Goal: Transaction & Acquisition: Download file/media

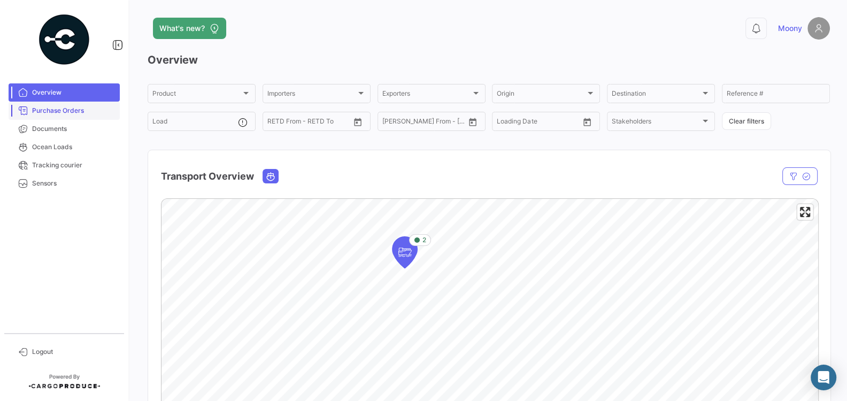
click at [88, 113] on span "Purchase Orders" at bounding box center [73, 111] width 83 height 10
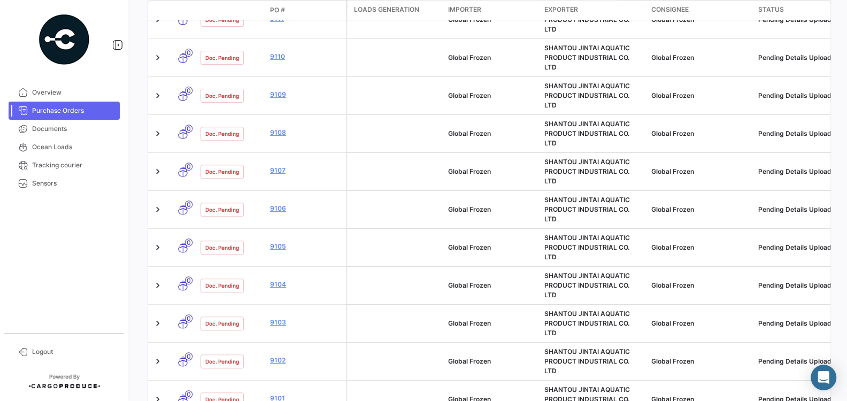
scroll to position [546, 0]
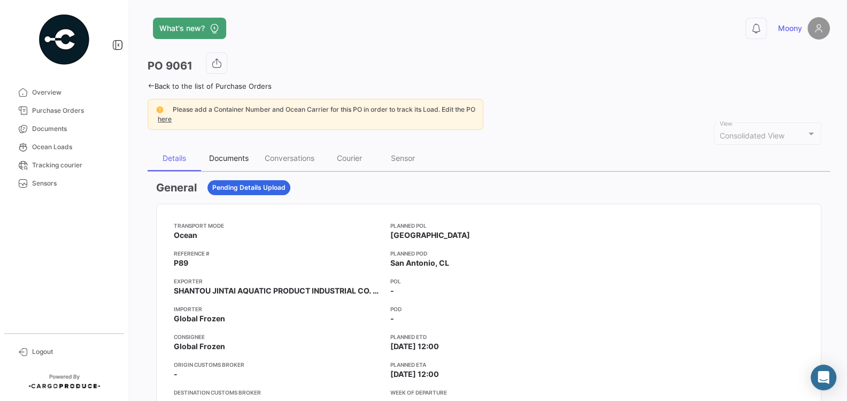
click at [226, 158] on div "Documents" at bounding box center [229, 157] width 40 height 9
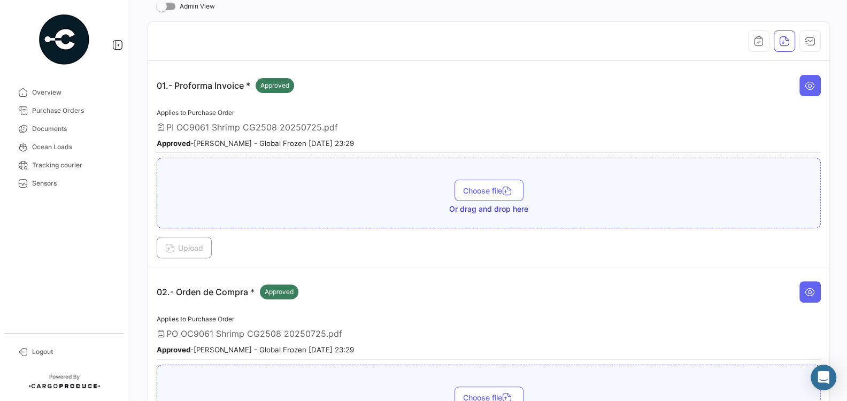
scroll to position [255, 0]
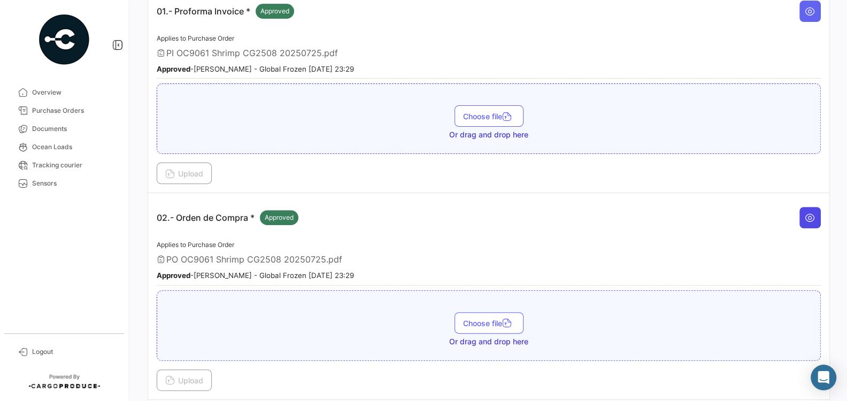
click at [808, 212] on icon at bounding box center [810, 217] width 11 height 11
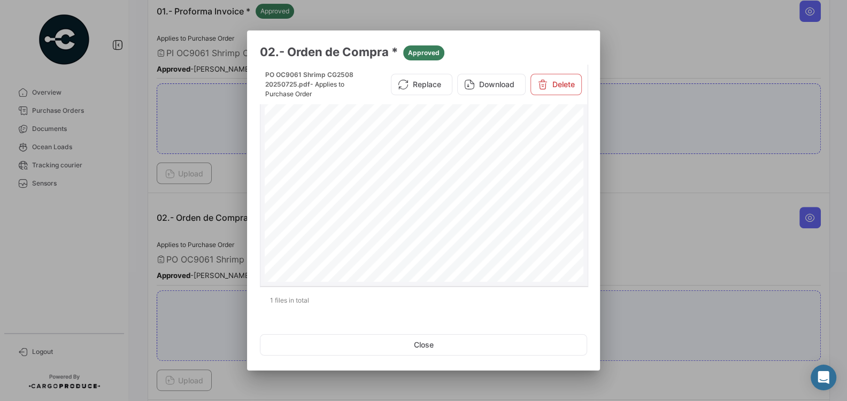
scroll to position [0, 0]
click at [428, 342] on button "Close" at bounding box center [423, 344] width 327 height 21
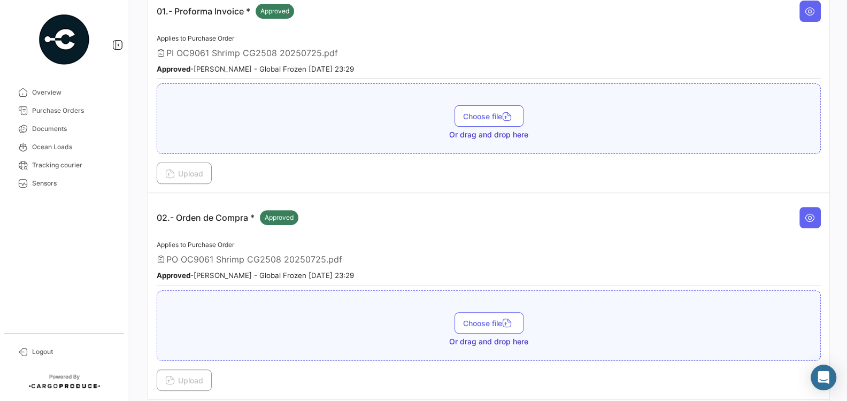
click at [457, 270] on div "Approved - [PERSON_NAME] - Global Frozen [DATE] 23:29" at bounding box center [489, 275] width 664 height 11
click at [810, 214] on icon at bounding box center [810, 217] width 11 height 11
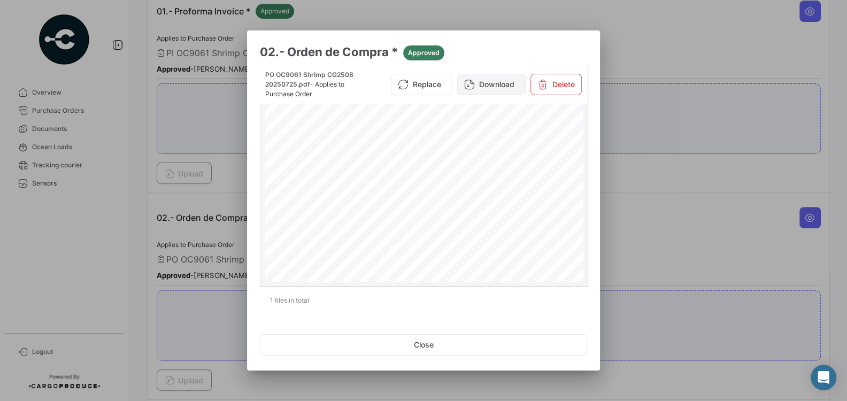
click at [485, 89] on button "Download" at bounding box center [491, 84] width 68 height 21
click at [193, 220] on div at bounding box center [423, 200] width 847 height 401
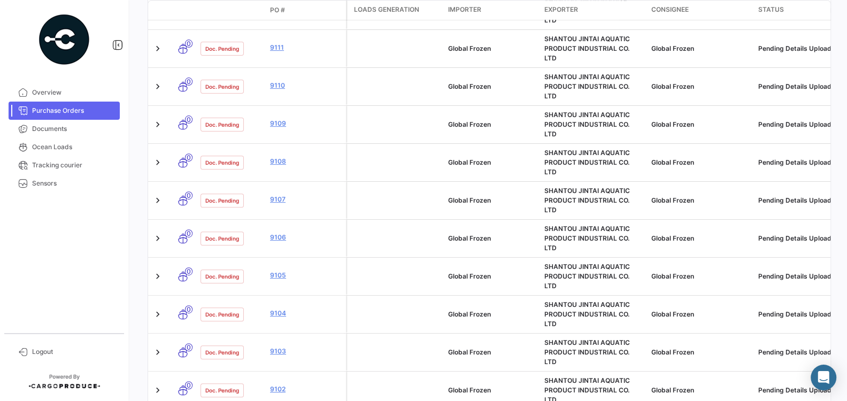
scroll to position [542, 0]
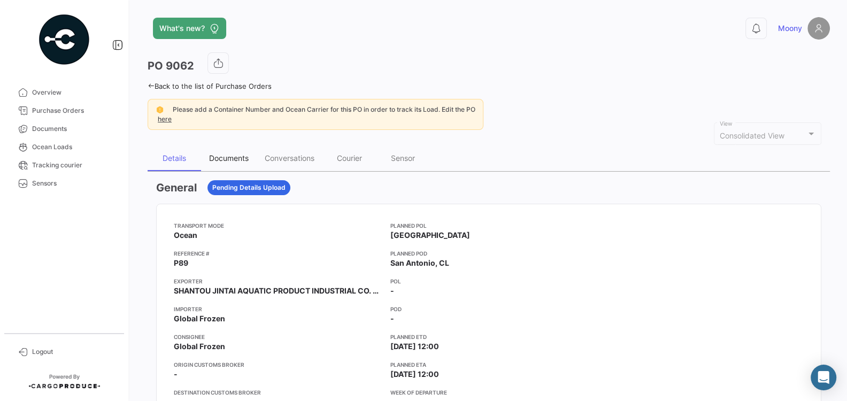
click at [234, 157] on div "Documents" at bounding box center [229, 157] width 40 height 9
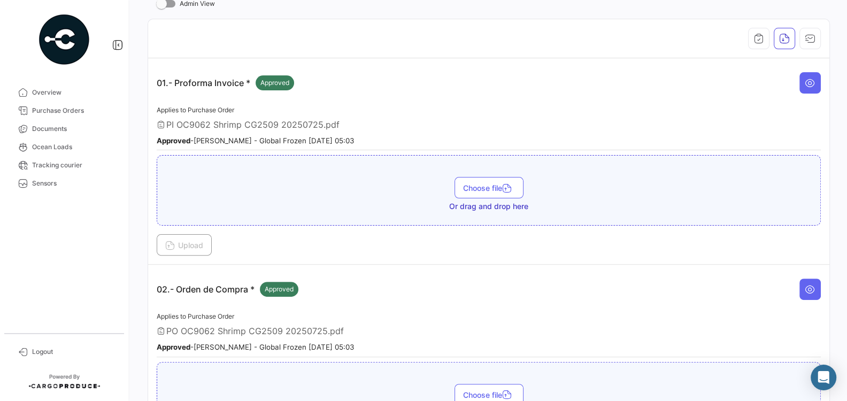
scroll to position [203, 0]
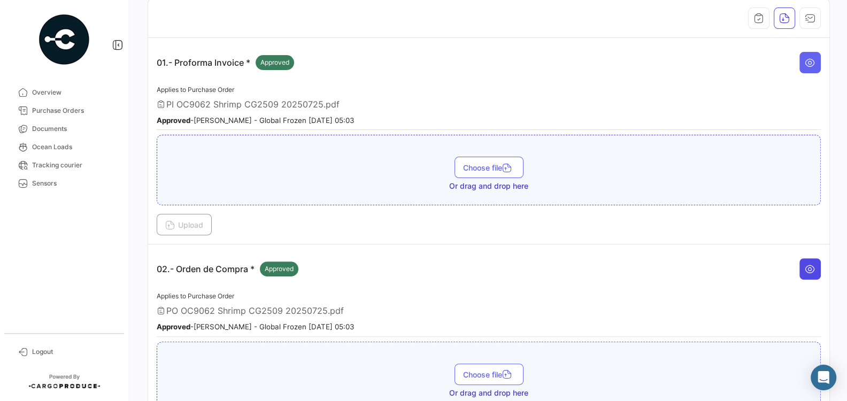
click at [813, 258] on button at bounding box center [810, 268] width 21 height 21
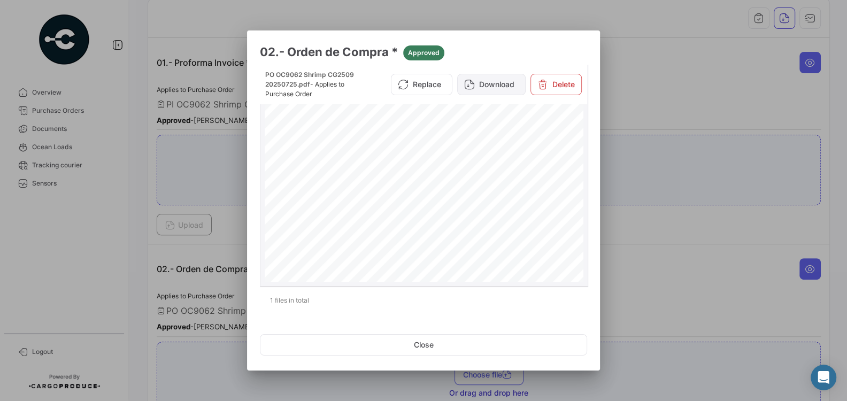
click at [493, 93] on button "Download" at bounding box center [491, 84] width 68 height 21
click at [697, 323] on div at bounding box center [423, 200] width 847 height 401
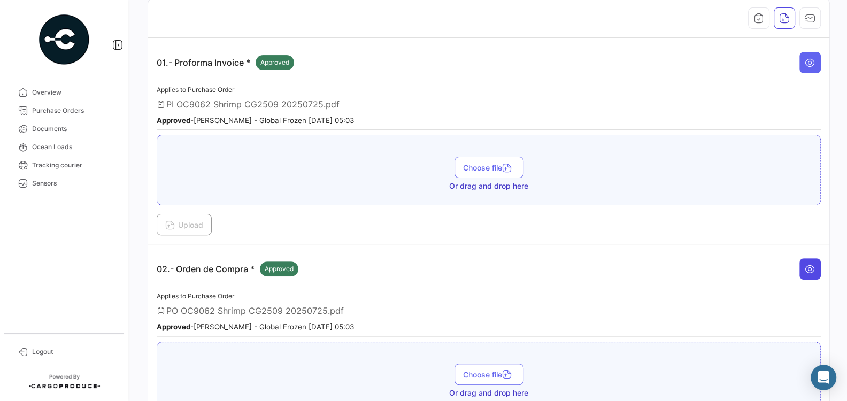
click at [814, 258] on button at bounding box center [810, 268] width 21 height 21
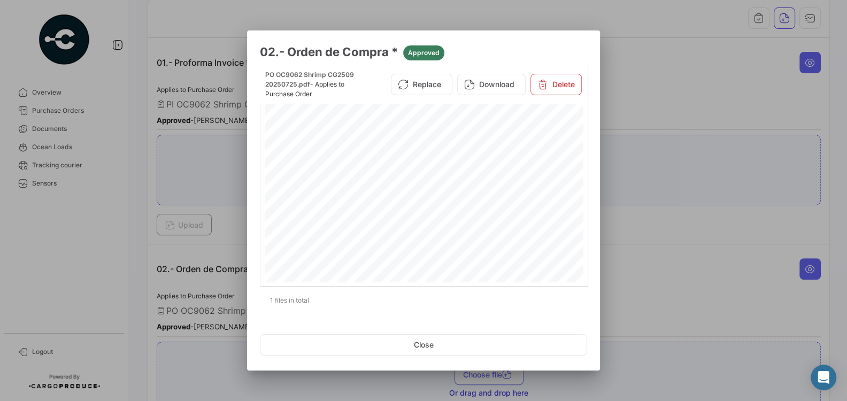
scroll to position [150, 0]
click at [431, 350] on button "Close" at bounding box center [423, 344] width 327 height 21
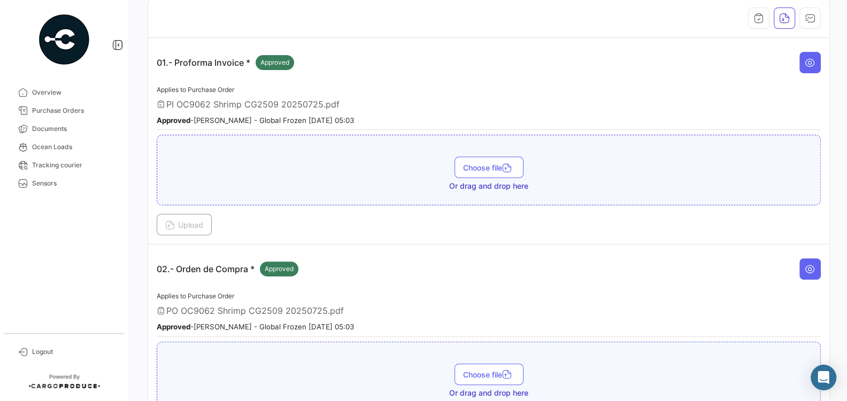
click at [471, 290] on div "Applies to Purchase Order PO OC9062 Shrimp CG2509 20250725.pdf Approved - [PERS…" at bounding box center [489, 313] width 664 height 47
